Goal: Task Accomplishment & Management: Use online tool/utility

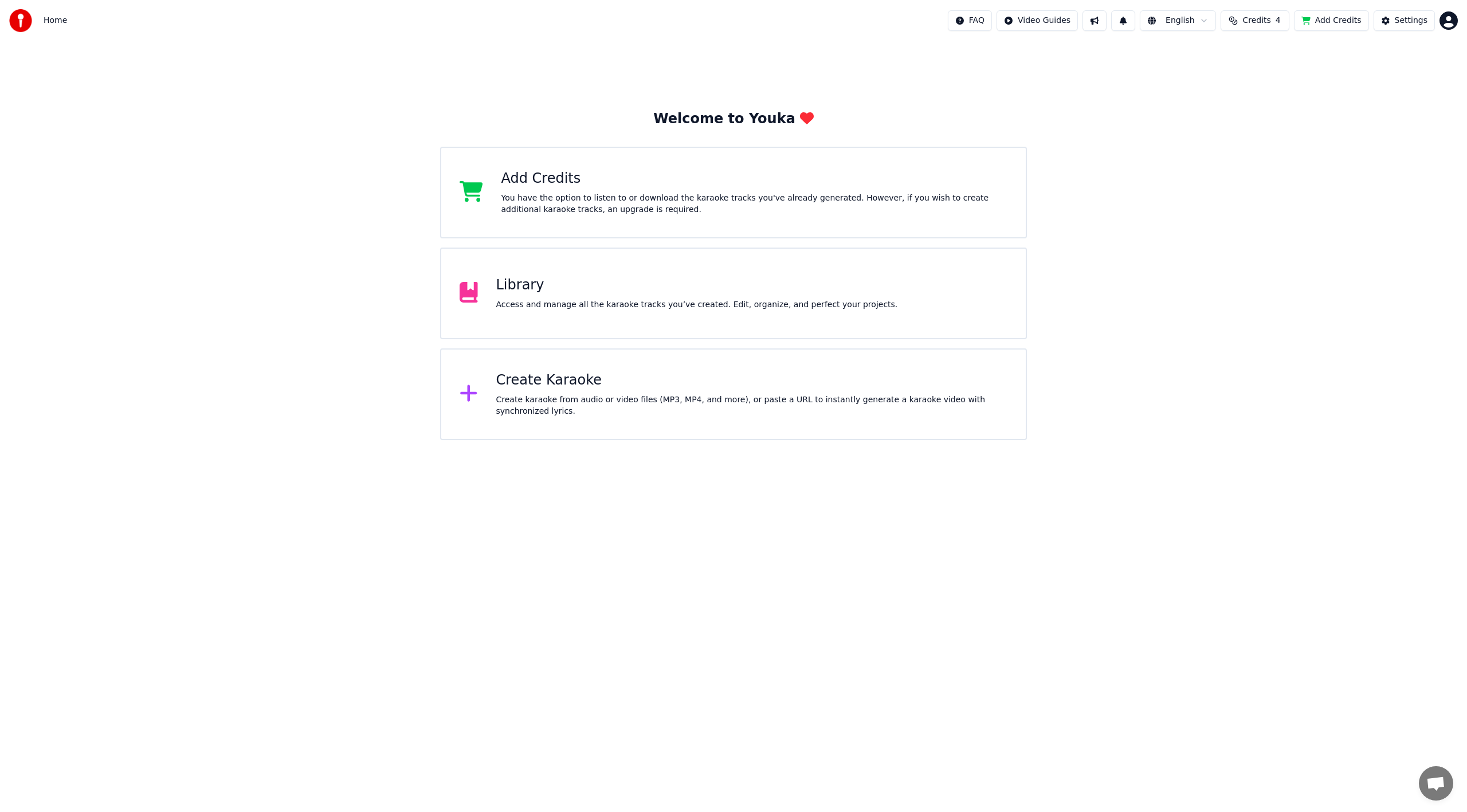
click at [1338, 19] on button "Add Credits" at bounding box center [1331, 21] width 75 height 21
click at [1345, 21] on button "Add Credits" at bounding box center [1331, 21] width 75 height 21
click at [564, 306] on div "Access and manage all the karaoke tracks you’ve created. Edit, organize, and pe…" at bounding box center [697, 305] width 402 height 12
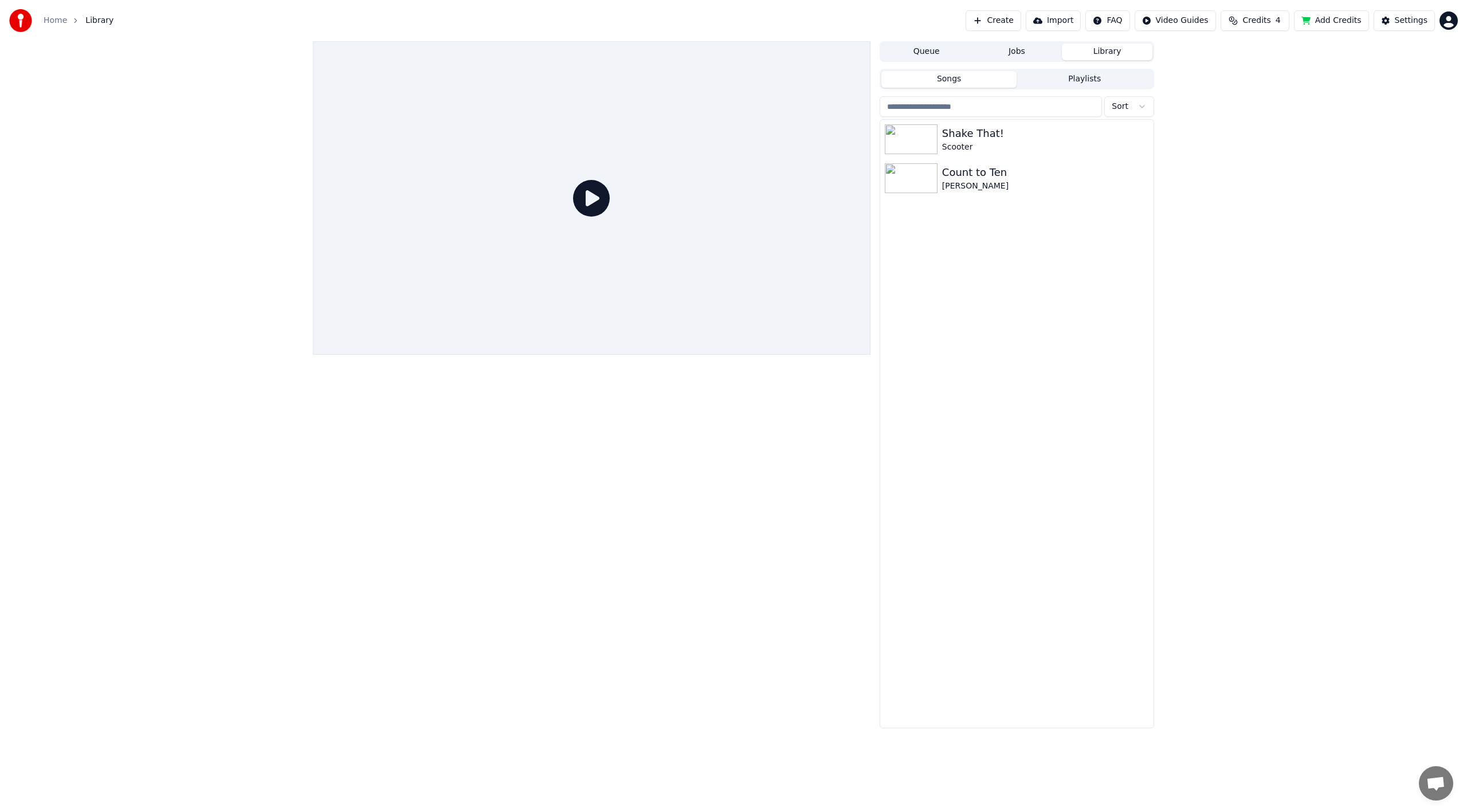
click at [1267, 19] on span "Credits" at bounding box center [1257, 21] width 28 height 12
click at [1210, 81] on td "15" at bounding box center [1197, 77] width 32 height 21
click at [1250, 74] on td "4" at bounding box center [1239, 77] width 52 height 21
click at [1299, 74] on td "30" at bounding box center [1304, 77] width 77 height 21
click at [1184, 106] on div "Topup Remaining Expiration (days) 15 4 30 Refresh" at bounding box center [1262, 79] width 181 height 73
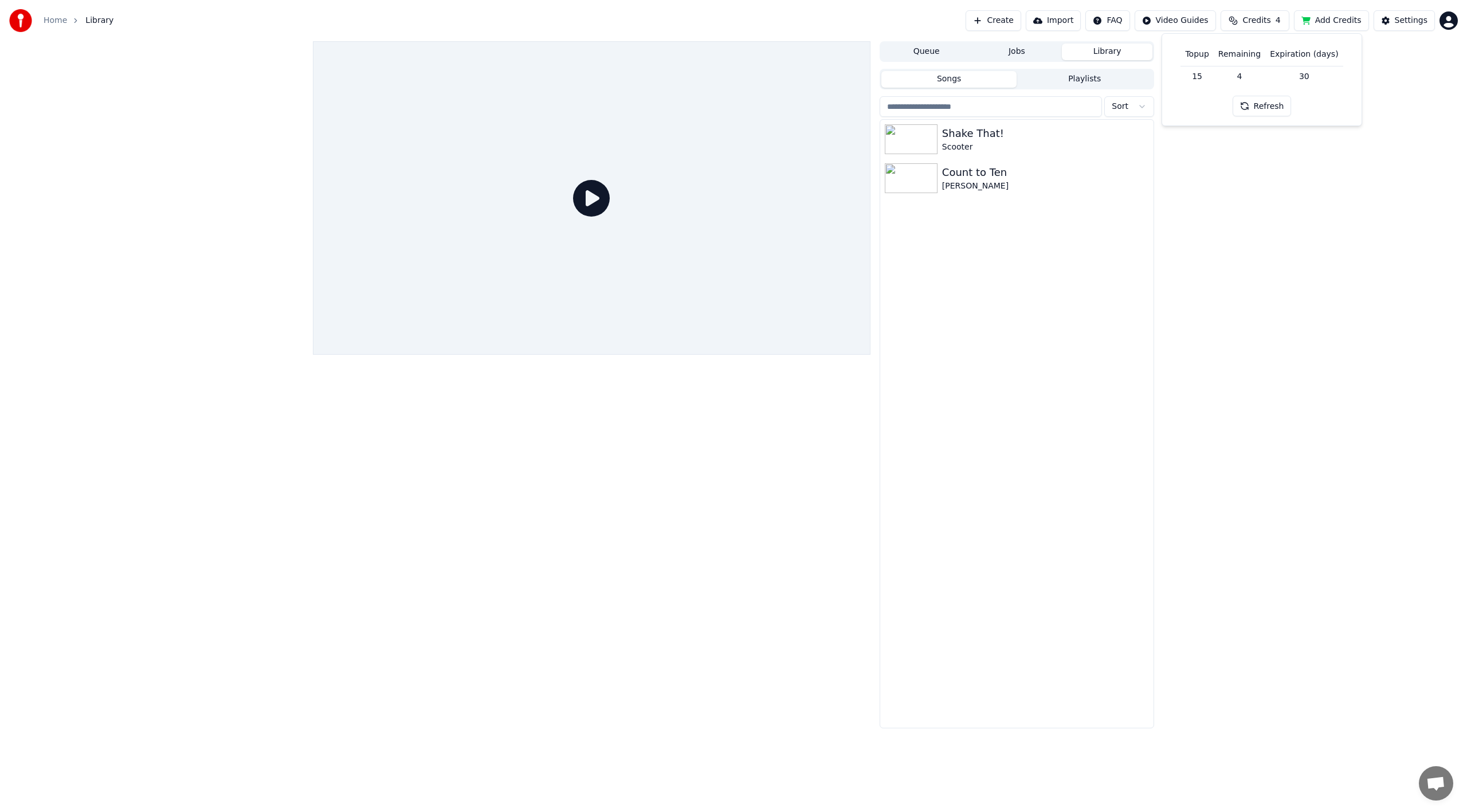
click at [648, 340] on div at bounding box center [591, 198] width 558 height 313
click at [963, 134] on div "Shake That!" at bounding box center [1039, 133] width 195 height 16
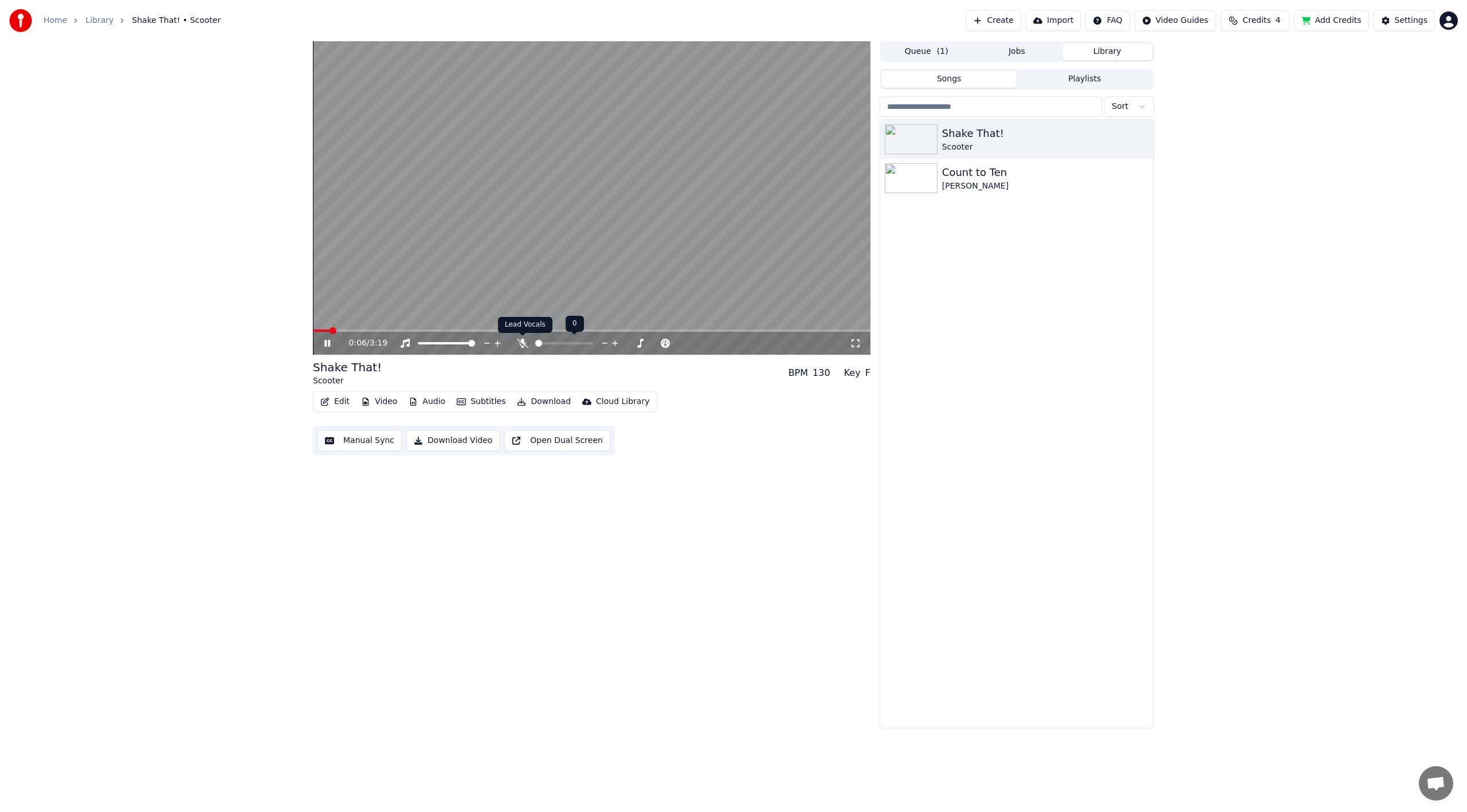
click at [519, 341] on icon at bounding box center [522, 343] width 12 height 9
click at [542, 344] on span at bounding box center [539, 343] width 7 height 2
click at [555, 344] on span at bounding box center [564, 343] width 57 height 2
click at [564, 342] on span at bounding box center [564, 343] width 57 height 2
click at [858, 341] on icon at bounding box center [856, 343] width 12 height 9
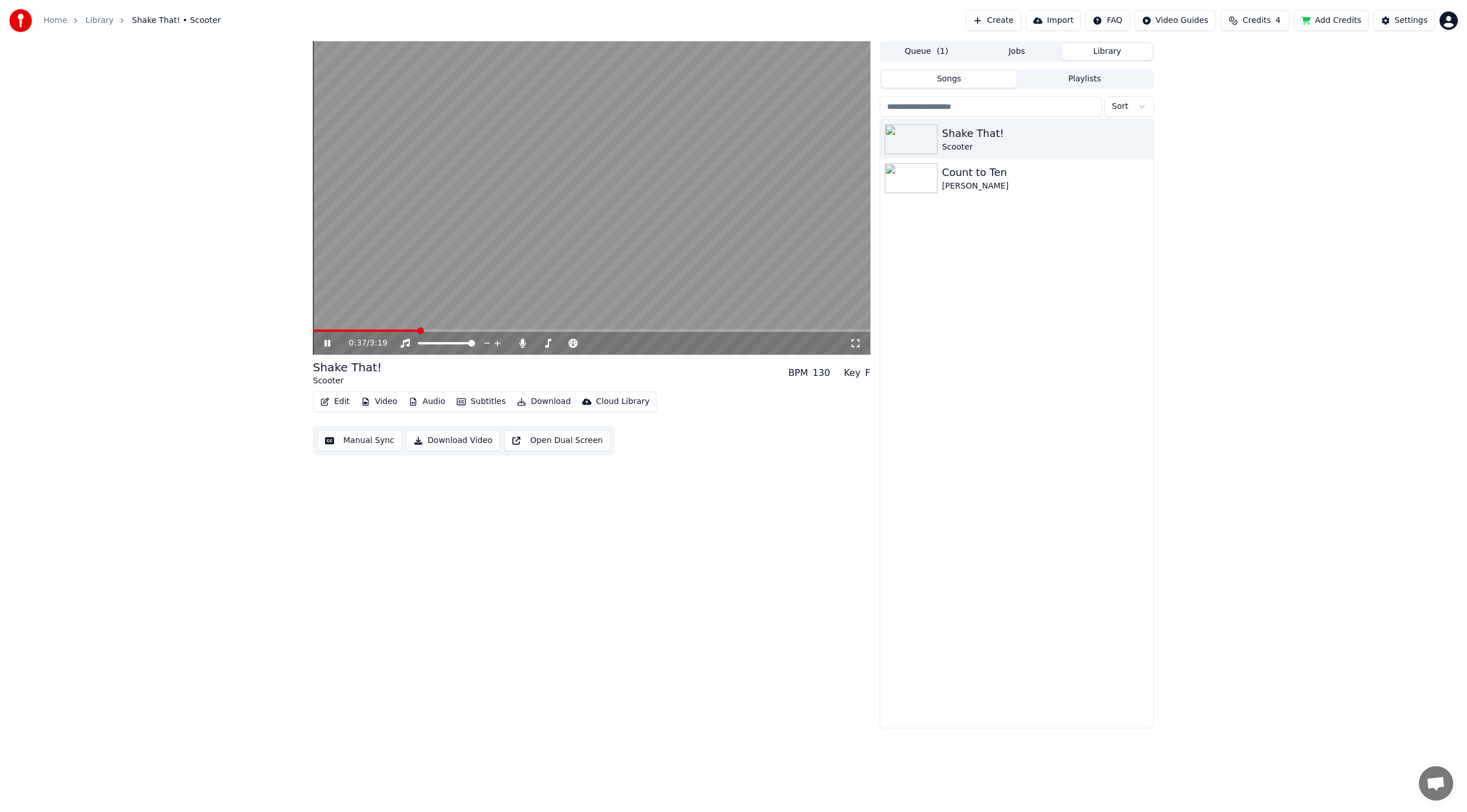
click at [326, 342] on icon at bounding box center [327, 344] width 6 height 7
click at [326, 404] on icon "button" at bounding box center [324, 402] width 9 height 8
click at [344, 444] on div "Edit Metadata" at bounding box center [367, 444] width 56 height 12
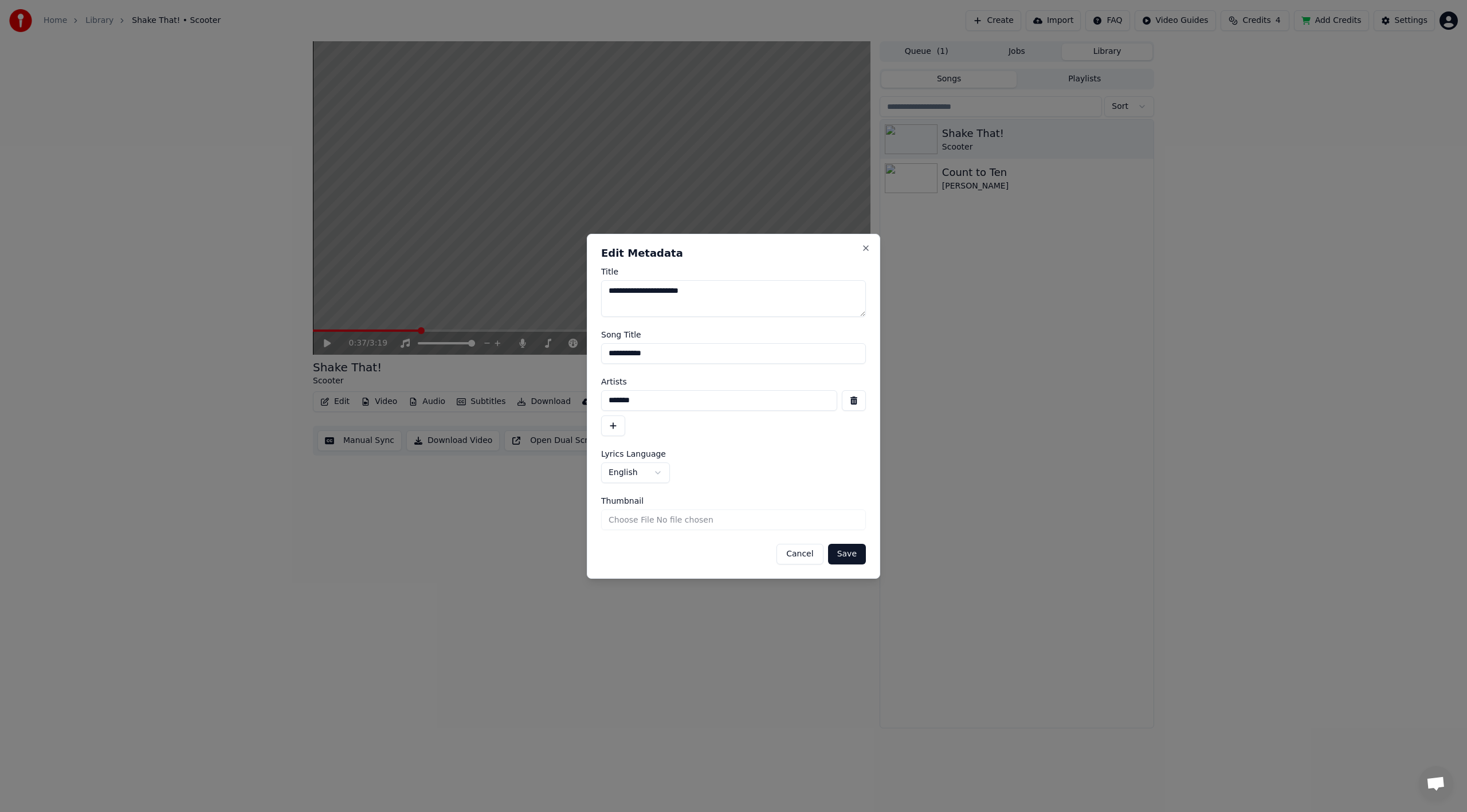
drag, startPoint x: 619, startPoint y: 289, endPoint x: 616, endPoint y: 330, distance: 41.1
click at [619, 292] on textarea "**********" at bounding box center [734, 298] width 265 height 37
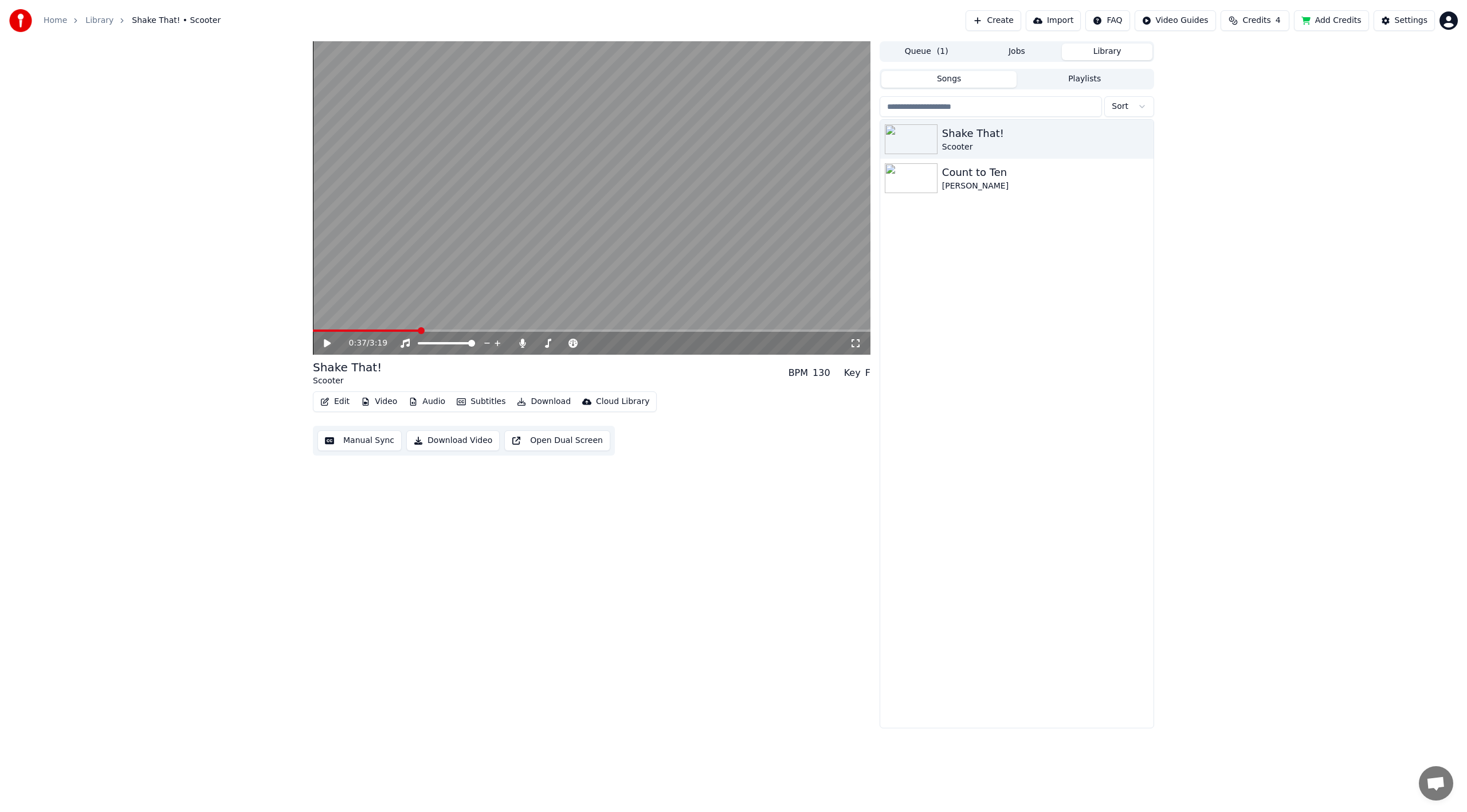
click at [375, 402] on button "Video" at bounding box center [380, 402] width 46 height 16
click at [514, 524] on div "0:37 / 3:19 Shake That! Scooter BPM 130 Key F Edit Video Audio Subtitles Downlo…" at bounding box center [591, 385] width 558 height 687
click at [603, 403] on div "Cloud Library" at bounding box center [622, 402] width 53 height 12
click at [733, 430] on div "Edit Video Audio Subtitles Download Cloud Library Manual Sync Download Video Op…" at bounding box center [591, 423] width 558 height 64
click at [612, 405] on div "Cloud Library" at bounding box center [622, 402] width 53 height 12
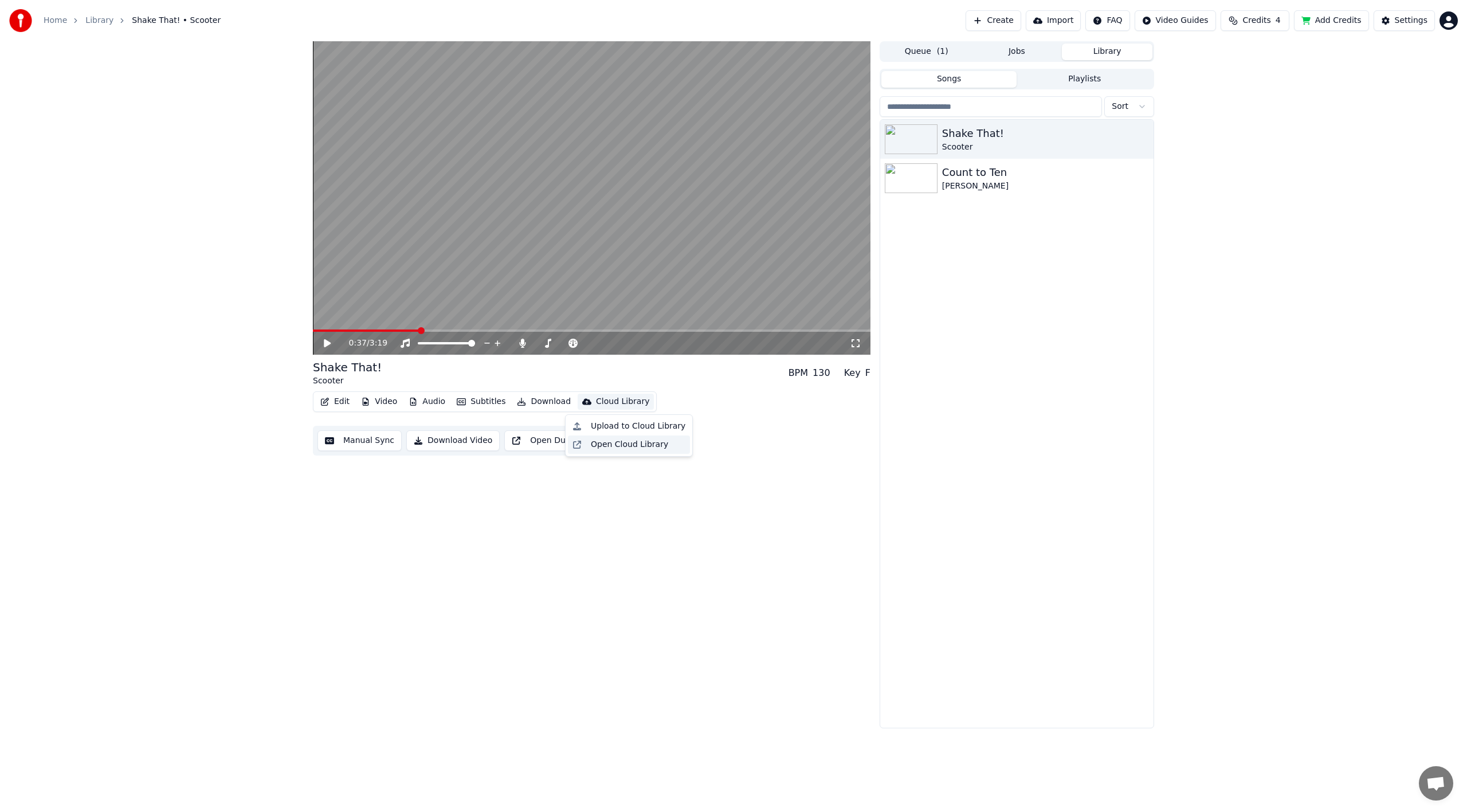
click at [620, 448] on div "Open Cloud Library" at bounding box center [629, 444] width 77 height 12
